Goal: Task Accomplishment & Management: Manage account settings

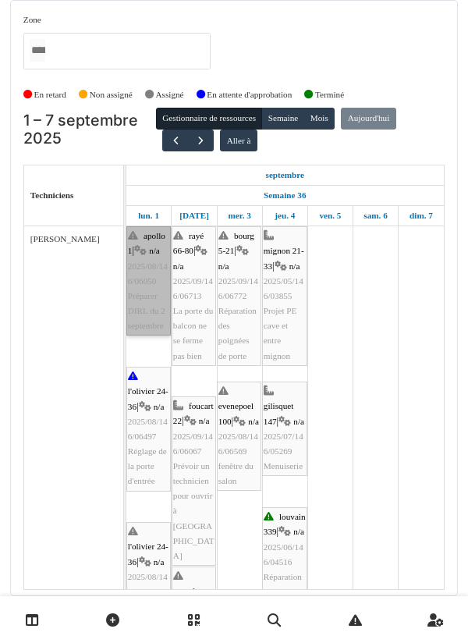
click at [148, 298] on link "apollo 1 | n/a 2025/08/146/06050 Préparer DIRL du 2 septembre" at bounding box center [148, 280] width 44 height 109
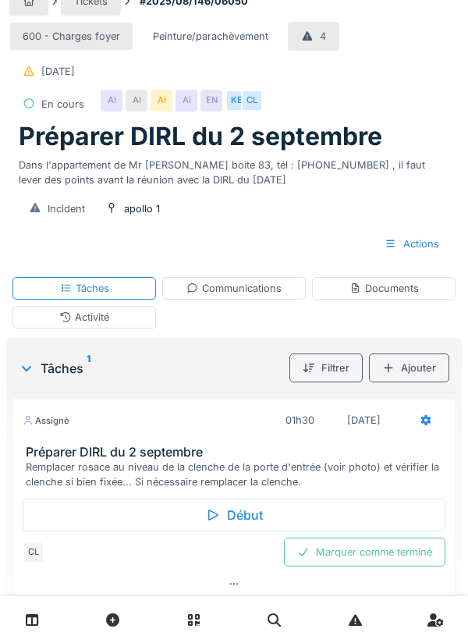
scroll to position [23, 0]
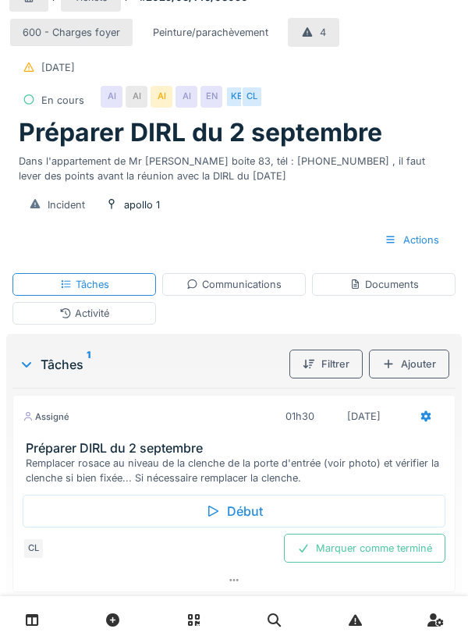
click at [246, 514] on div "Début" at bounding box center [234, 511] width 423 height 33
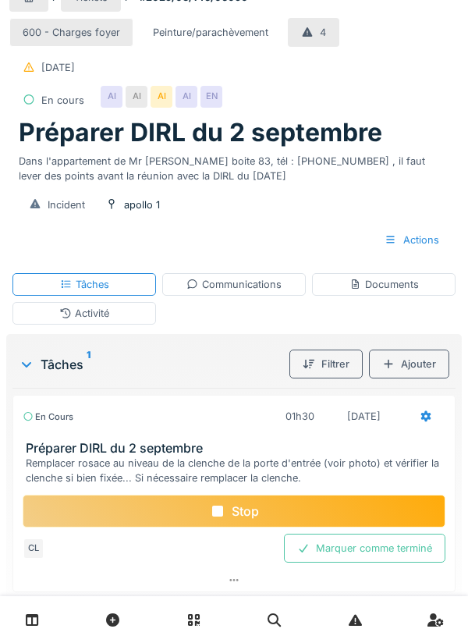
click at [387, 290] on div "Documents" at bounding box center [384, 284] width 69 height 15
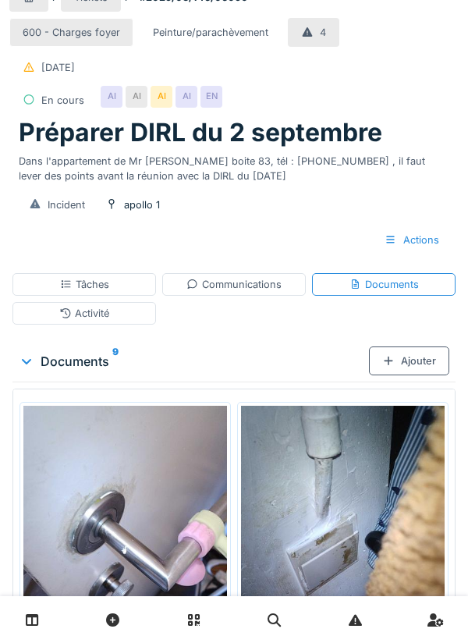
click at [415, 349] on div "Ajouter" at bounding box center [409, 360] width 80 height 29
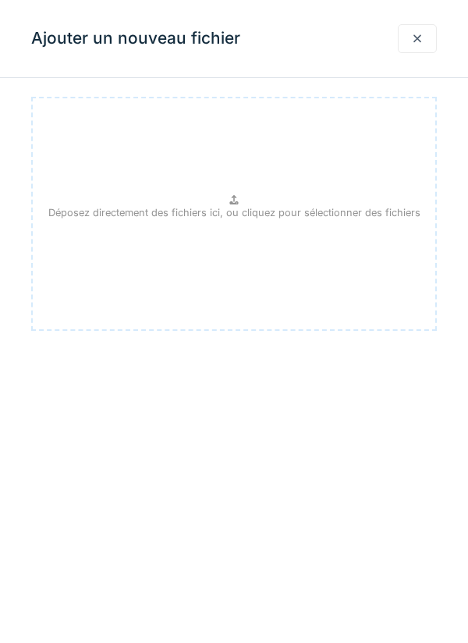
click at [247, 214] on p "Déposez directement des fichiers ici, ou cliquez pour sélectionner des fichiers" at bounding box center [234, 212] width 372 height 15
type input "**********"
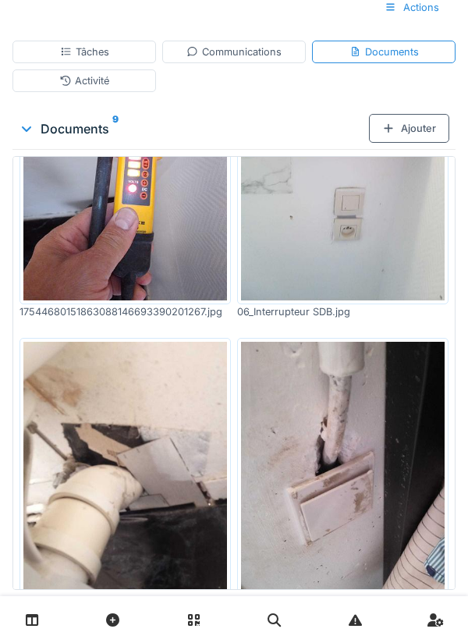
scroll to position [309, 0]
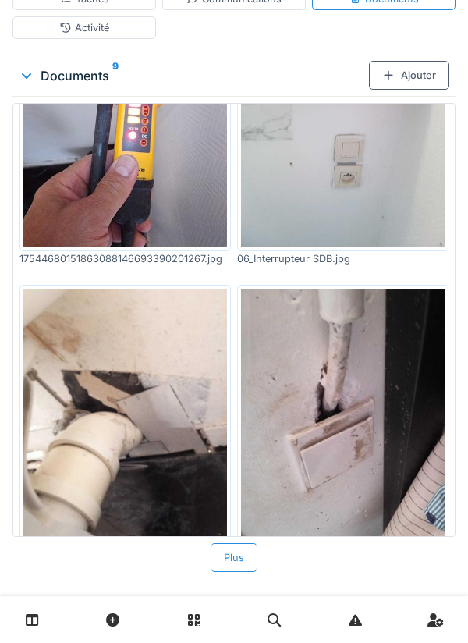
click at [240, 572] on div "Plus" at bounding box center [234, 557] width 47 height 29
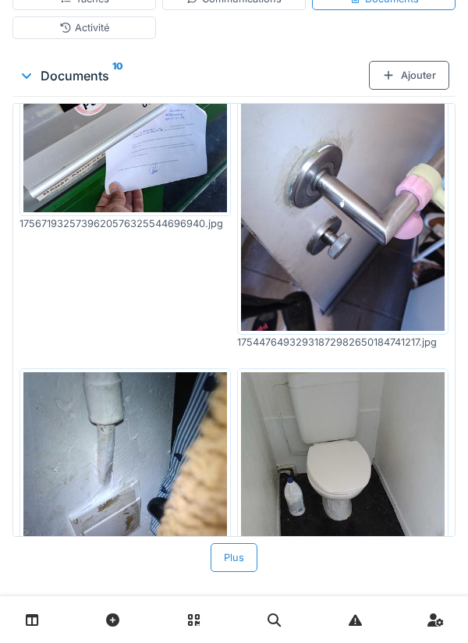
scroll to position [0, 0]
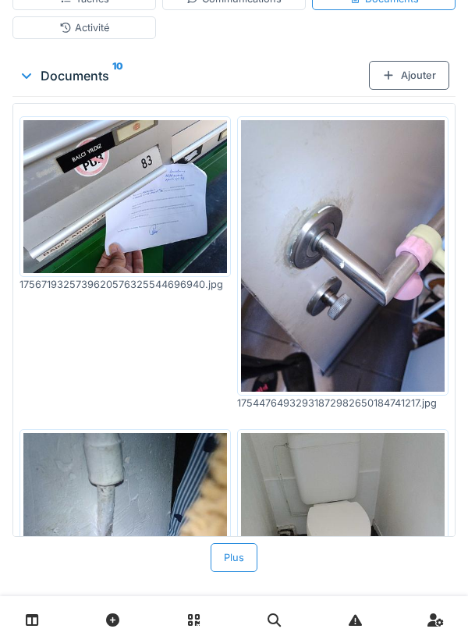
click at [337, 260] on img at bounding box center [343, 256] width 204 height 272
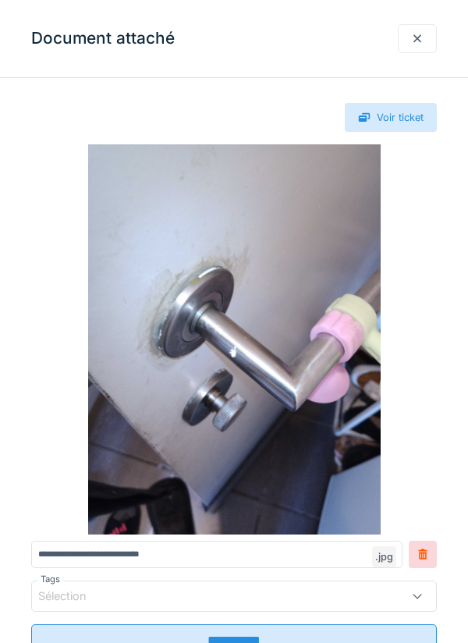
click at [416, 38] on div at bounding box center [417, 38] width 12 height 15
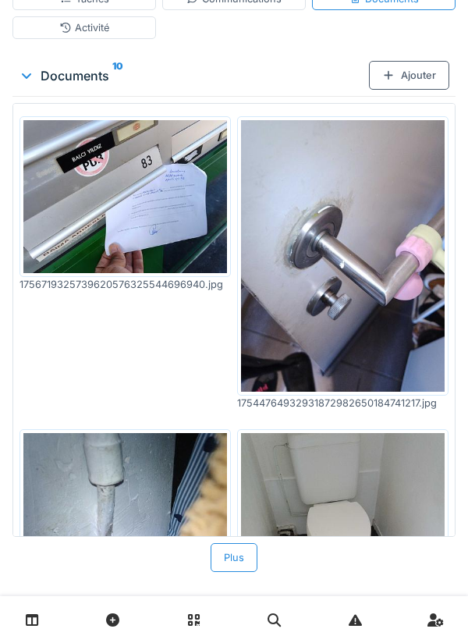
click at [176, 205] on img at bounding box center [125, 196] width 204 height 153
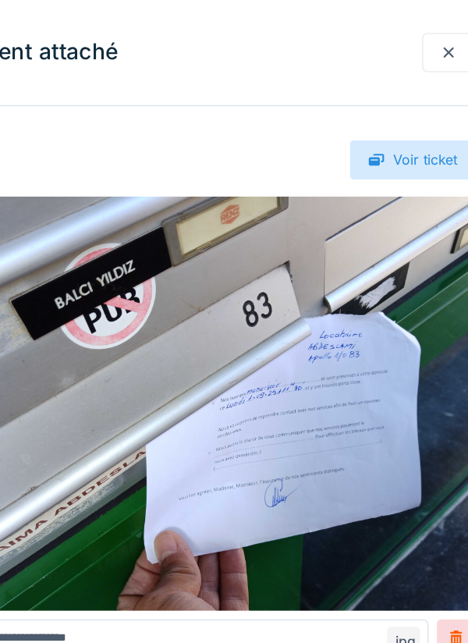
click at [425, 35] on div at bounding box center [417, 38] width 39 height 29
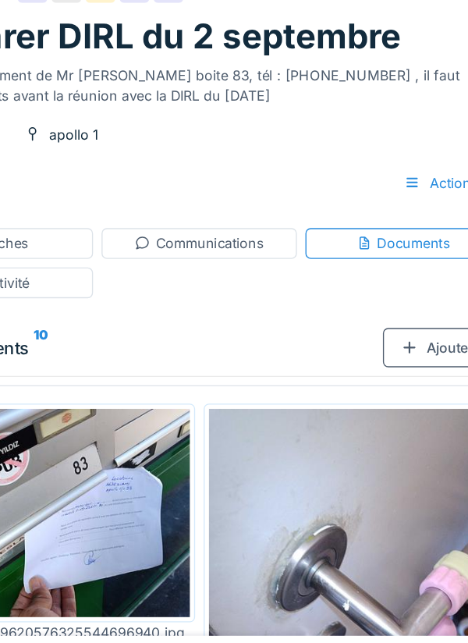
click at [254, 311] on div "Communications" at bounding box center [234, 307] width 95 height 15
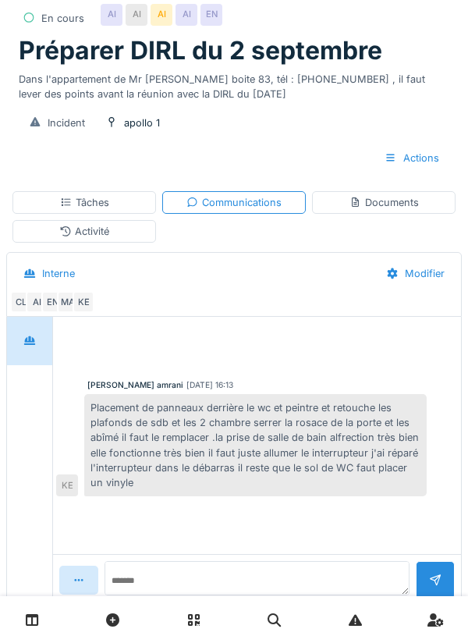
scroll to position [105, 0]
click at [176, 595] on textarea at bounding box center [257, 570] width 305 height 50
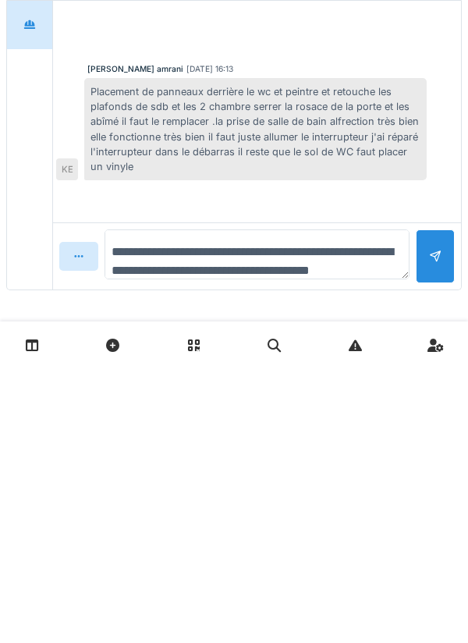
scroll to position [19, 0]
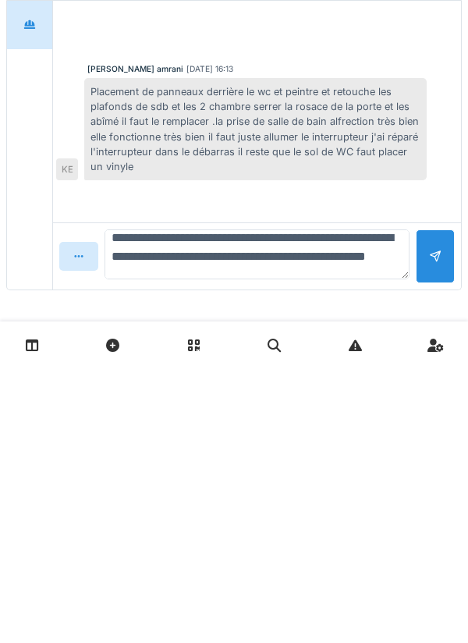
type textarea "**********"
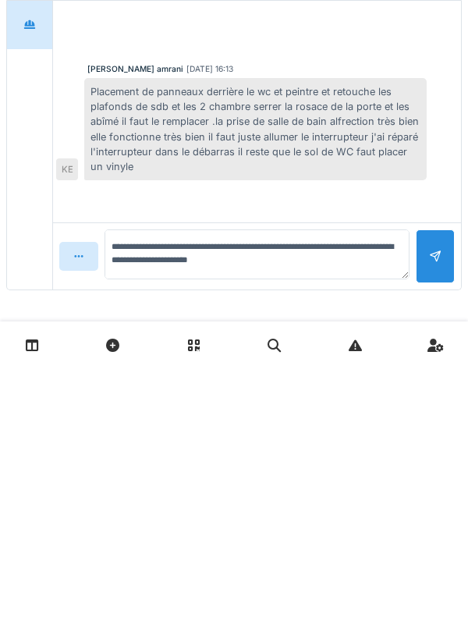
click at [445, 536] on div at bounding box center [435, 531] width 39 height 54
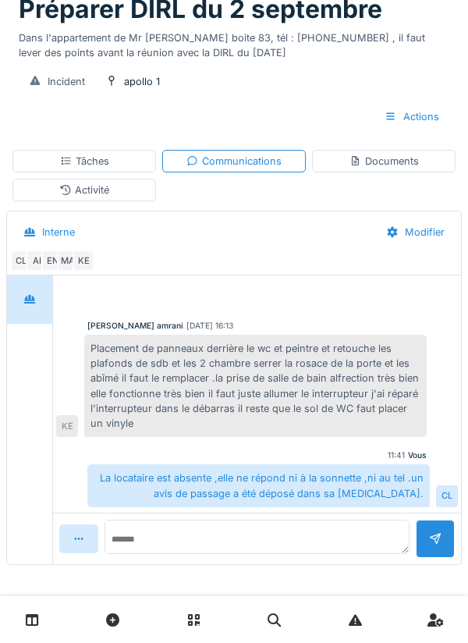
click at [386, 168] on div "Documents" at bounding box center [384, 161] width 69 height 15
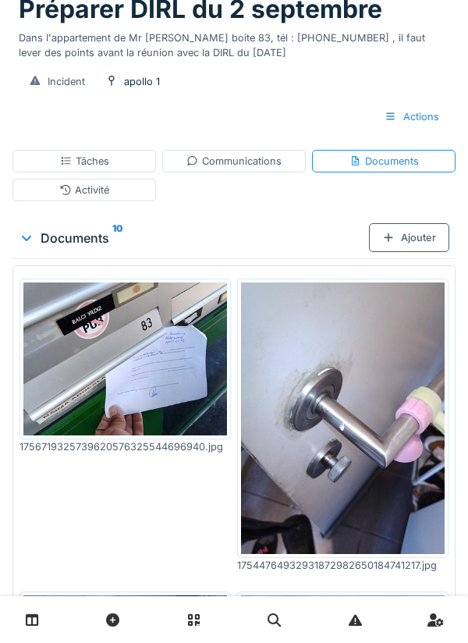
click at [414, 241] on div "Ajouter" at bounding box center [409, 237] width 80 height 29
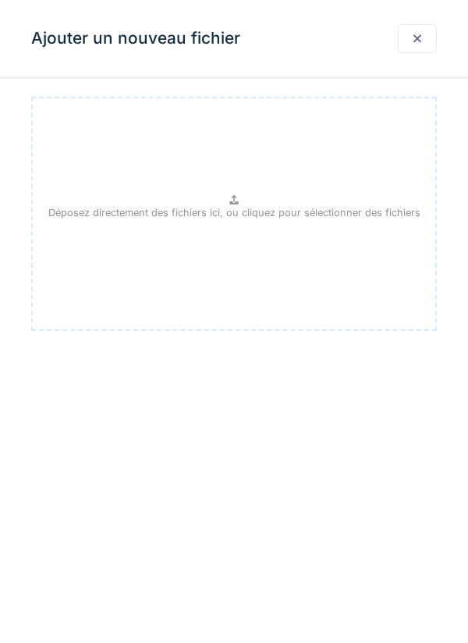
click at [429, 38] on div at bounding box center [417, 38] width 39 height 29
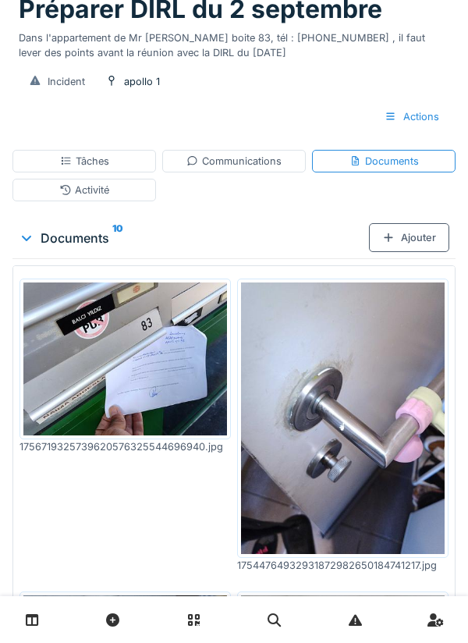
click at [122, 158] on div "Tâches" at bounding box center [84, 161] width 144 height 23
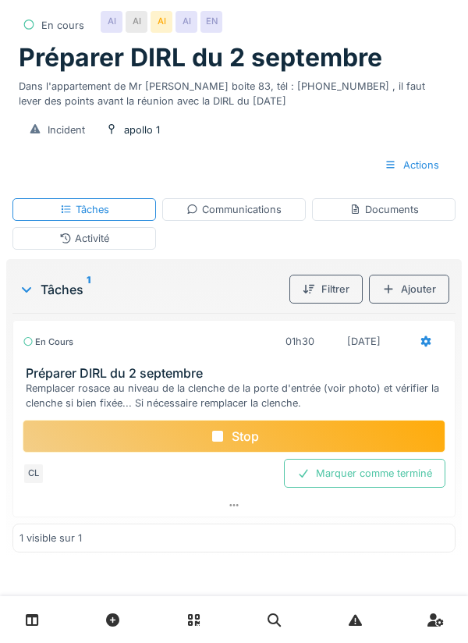
scroll to position [98, 0]
click at [422, 348] on div at bounding box center [426, 341] width 12 height 15
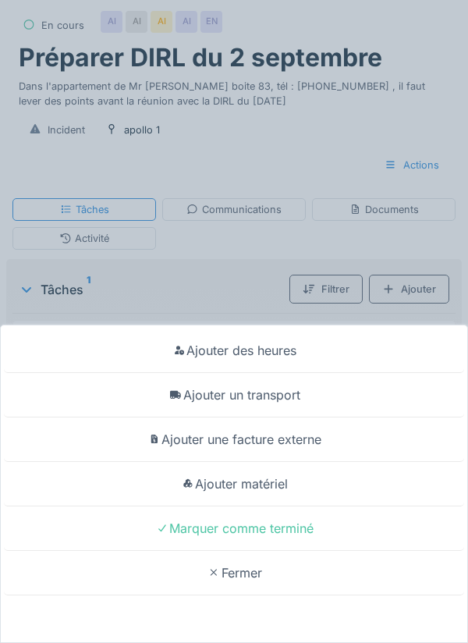
click at [282, 393] on div "Ajouter un transport" at bounding box center [234, 395] width 460 height 44
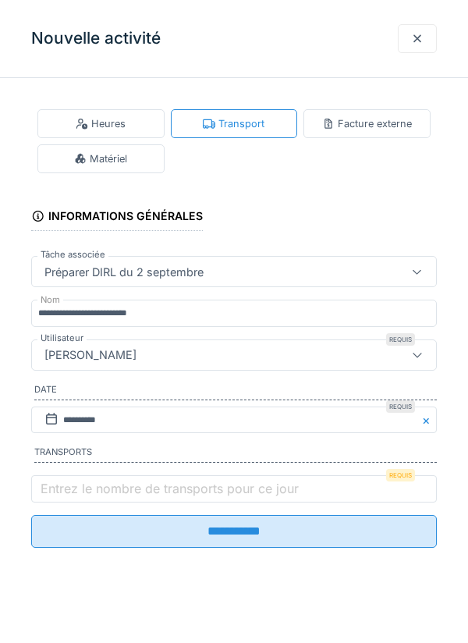
click at [80, 494] on label "Entrez le nombre de transports pour ce jour" at bounding box center [169, 488] width 265 height 19
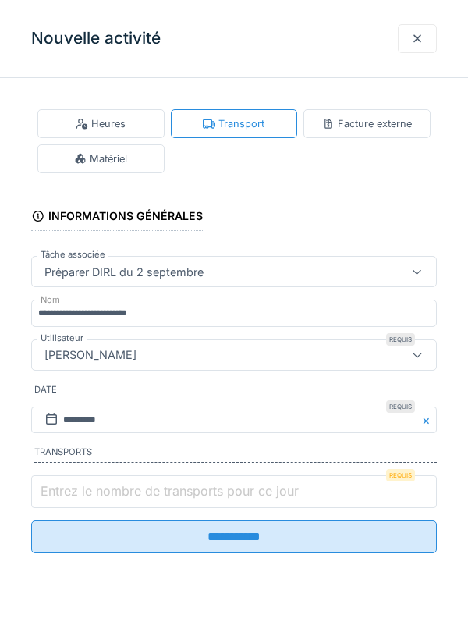
click at [80, 494] on input "Entrez le nombre de transports pour ce jour" at bounding box center [234, 491] width 406 height 33
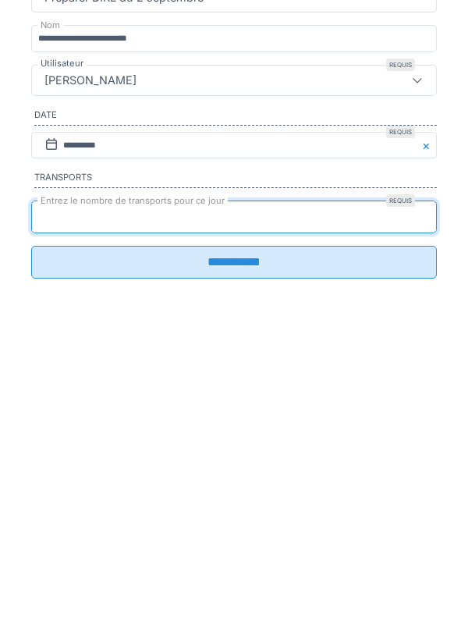
type input "*"
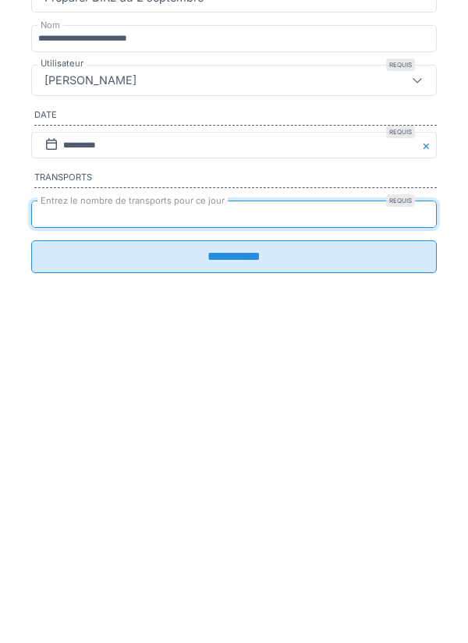
click at [230, 546] on input "**********" at bounding box center [234, 531] width 406 height 33
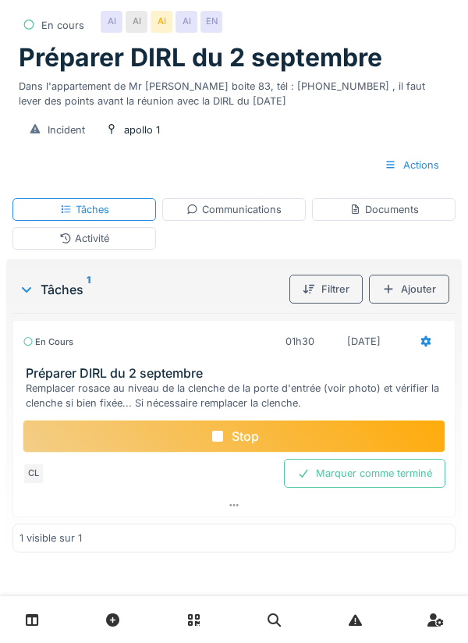
click at [385, 471] on div "Marquer comme terminé" at bounding box center [365, 473] width 162 height 29
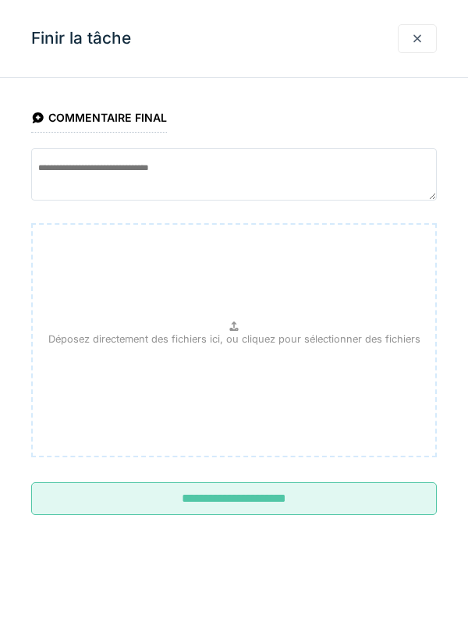
click at [263, 497] on input "**********" at bounding box center [234, 498] width 406 height 33
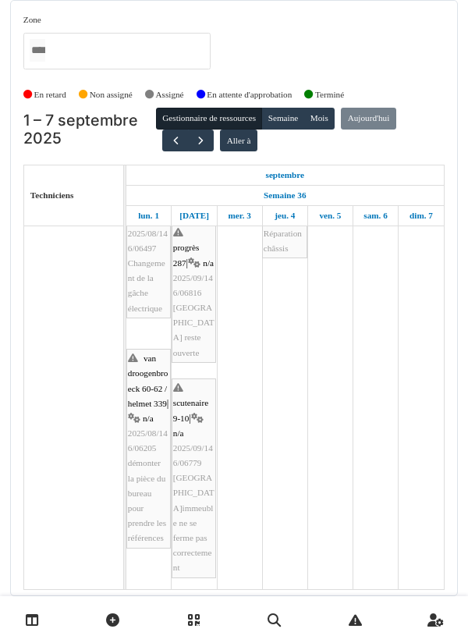
scroll to position [345, 0]
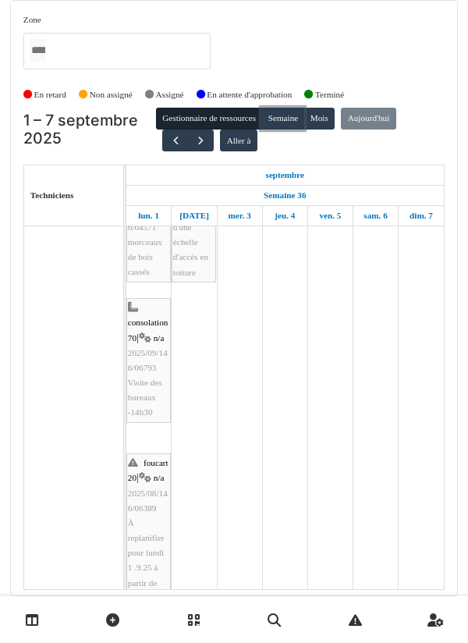
click at [285, 108] on button "Semaine" at bounding box center [282, 119] width 43 height 22
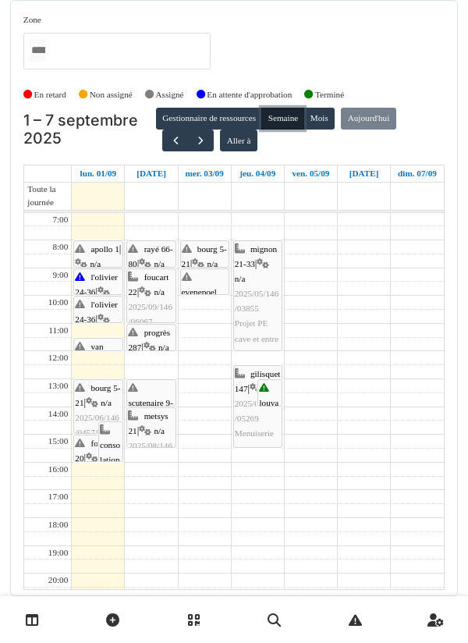
scroll to position [38, 0]
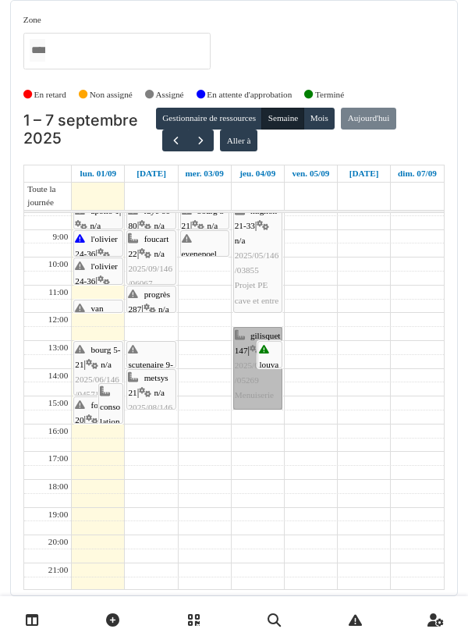
click at [254, 346] on link "gilisquet 147 | n/a 2025/07/146/05269 Menuiserie" at bounding box center [257, 368] width 49 height 83
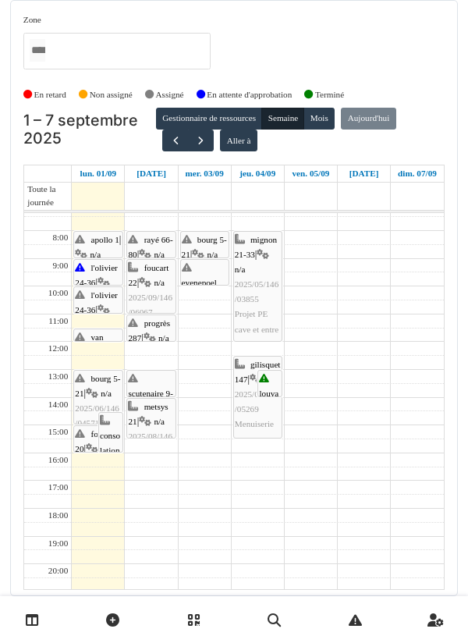
scroll to position [0, 0]
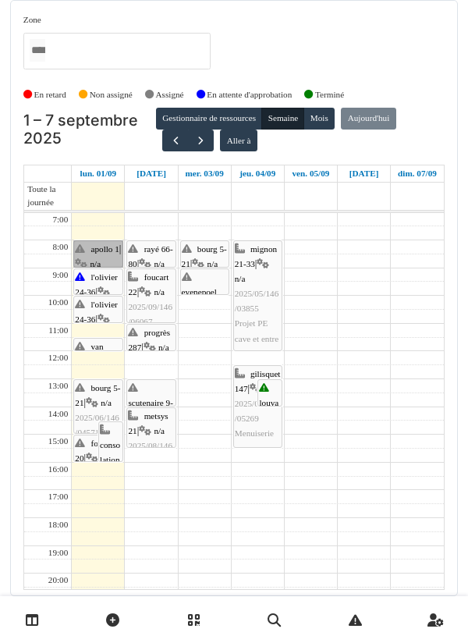
click at [104, 240] on link "apollo 1 | n/a 2025/08/146/06050 Préparer DIRL du 2 septembre" at bounding box center [97, 253] width 49 height 27
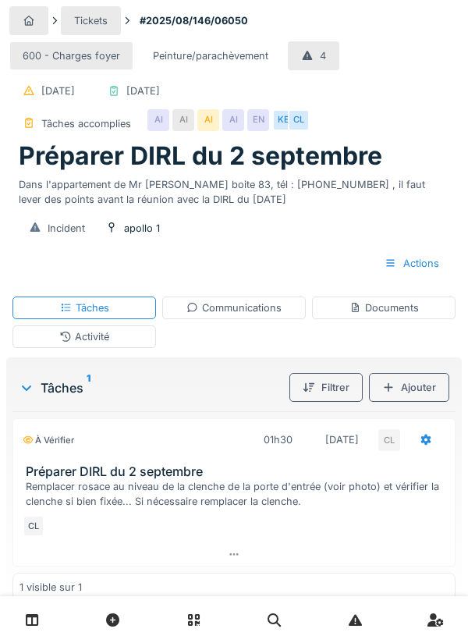
click at [461, 642] on div at bounding box center [234, 619] width 468 height 47
